Goal: Information Seeking & Learning: Find specific page/section

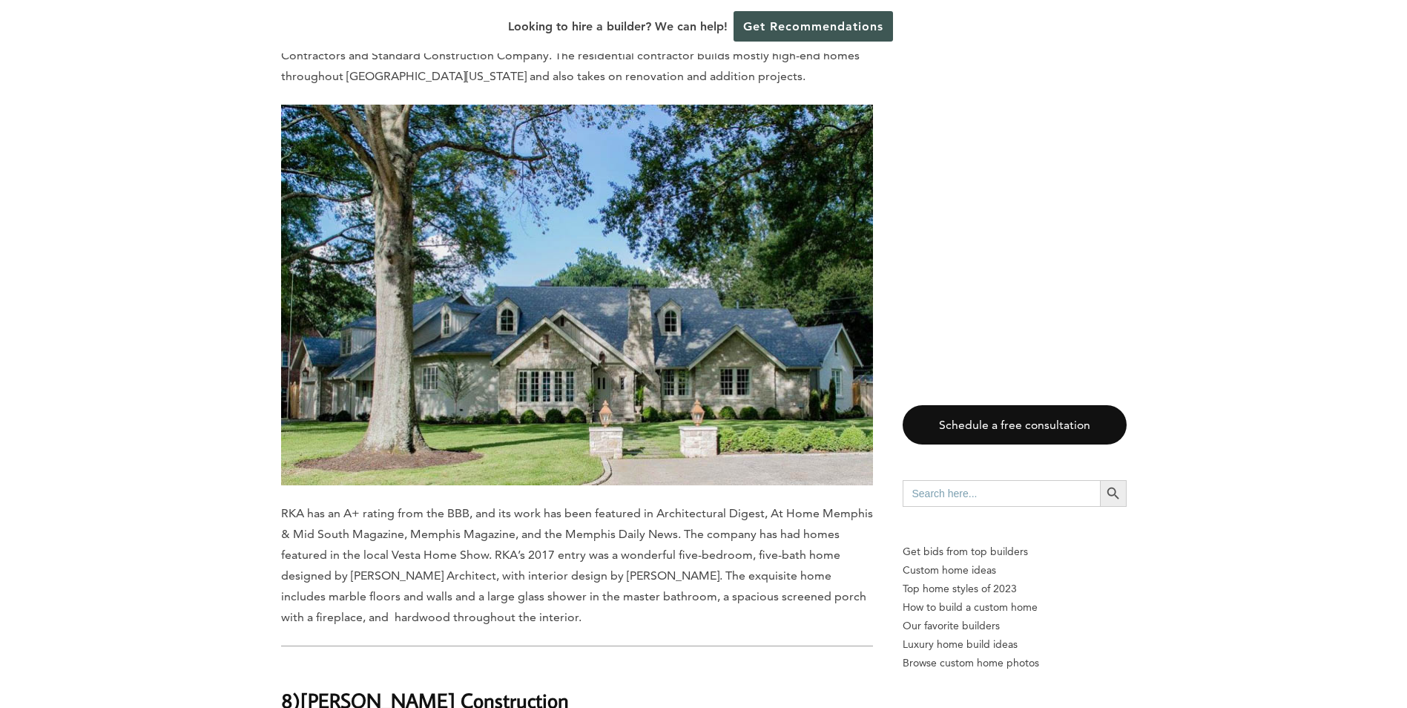
scroll to position [6527, 0]
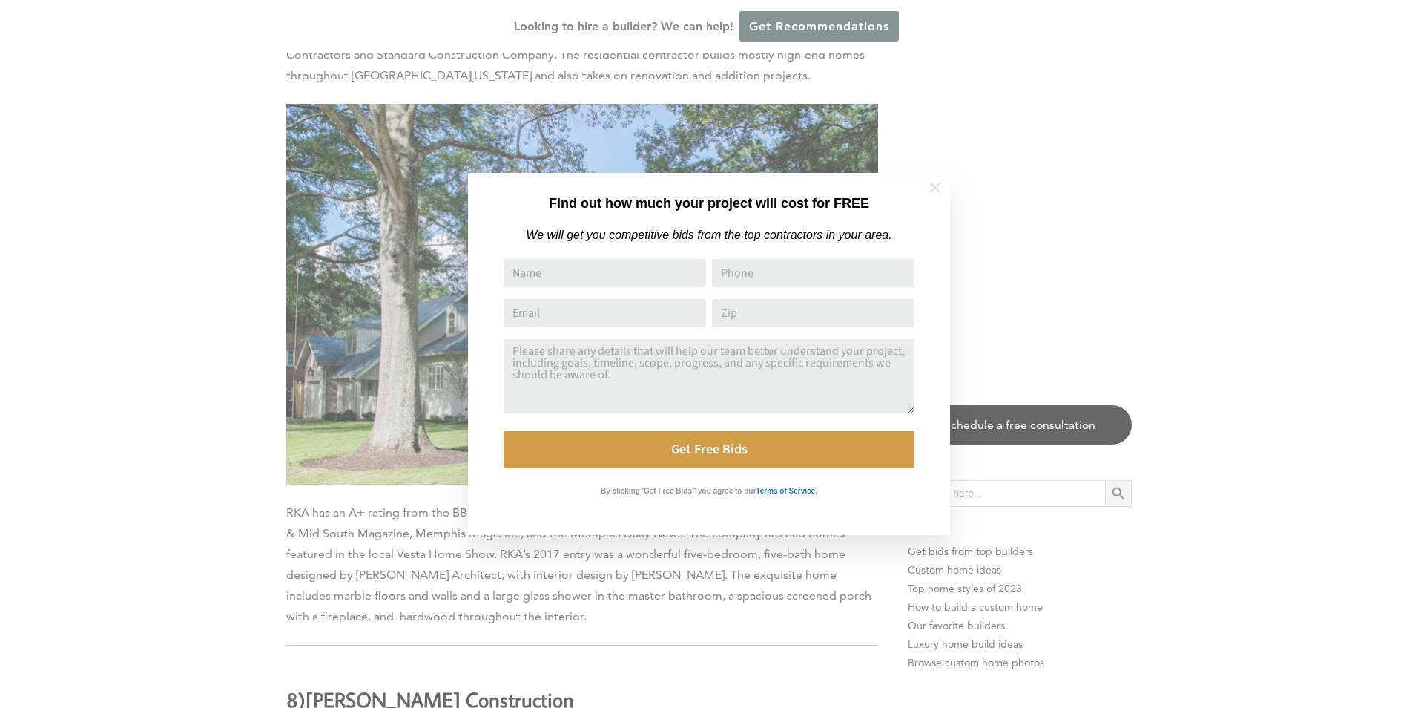
click at [934, 191] on icon at bounding box center [935, 187] width 16 height 16
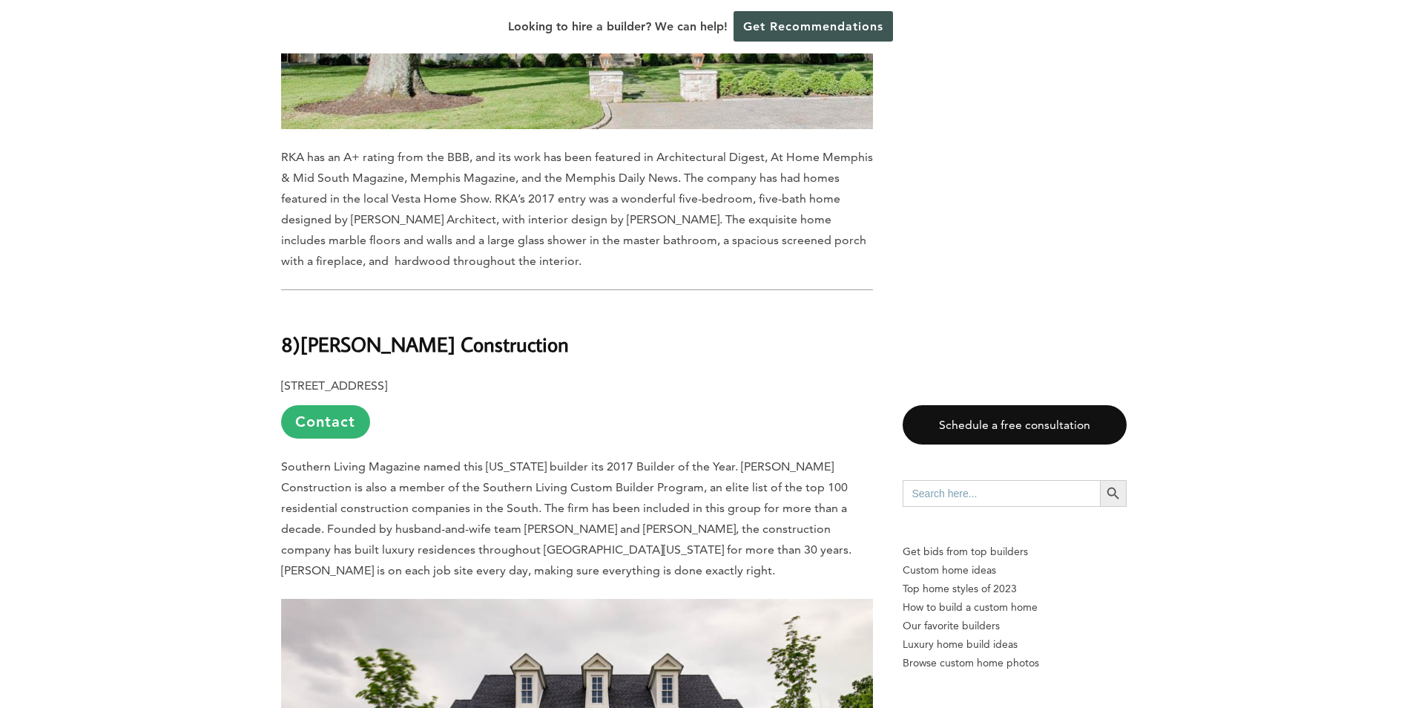
scroll to position [6897, 0]
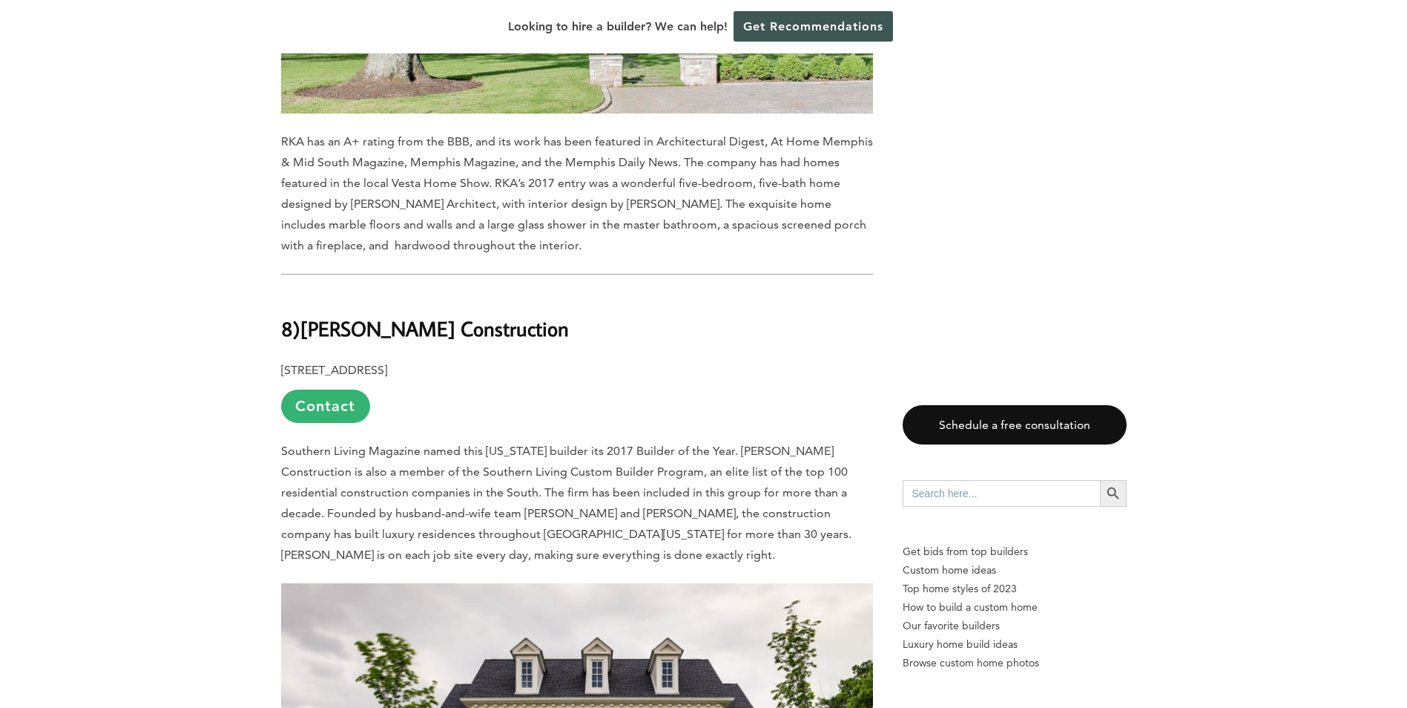
click at [940, 493] on input "Search for:" at bounding box center [1001, 493] width 197 height 27
type input "[GEOGRAPHIC_DATA], [GEOGRAPHIC_DATA]"
click at [1115, 491] on icon "Search" at bounding box center [1113, 493] width 12 height 12
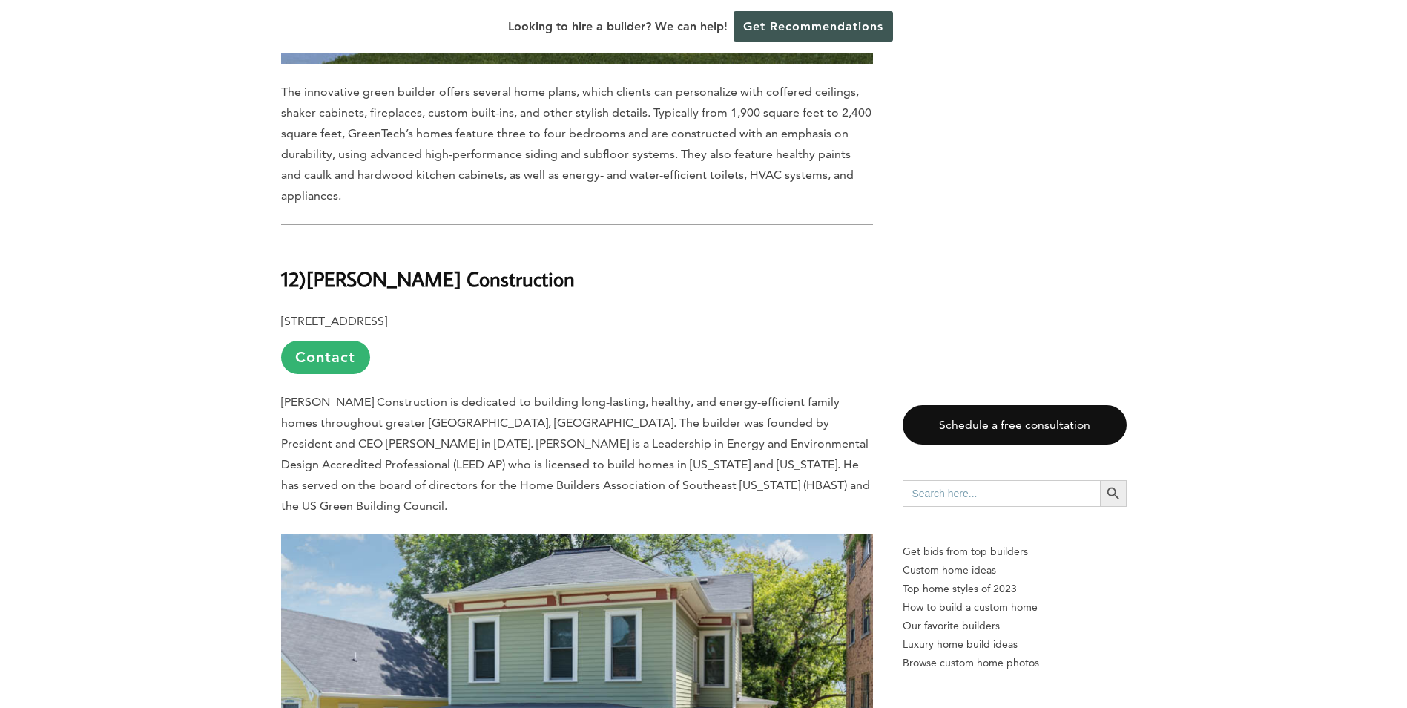
scroll to position [3486, 0]
